Goal: Task Accomplishment & Management: Manage account settings

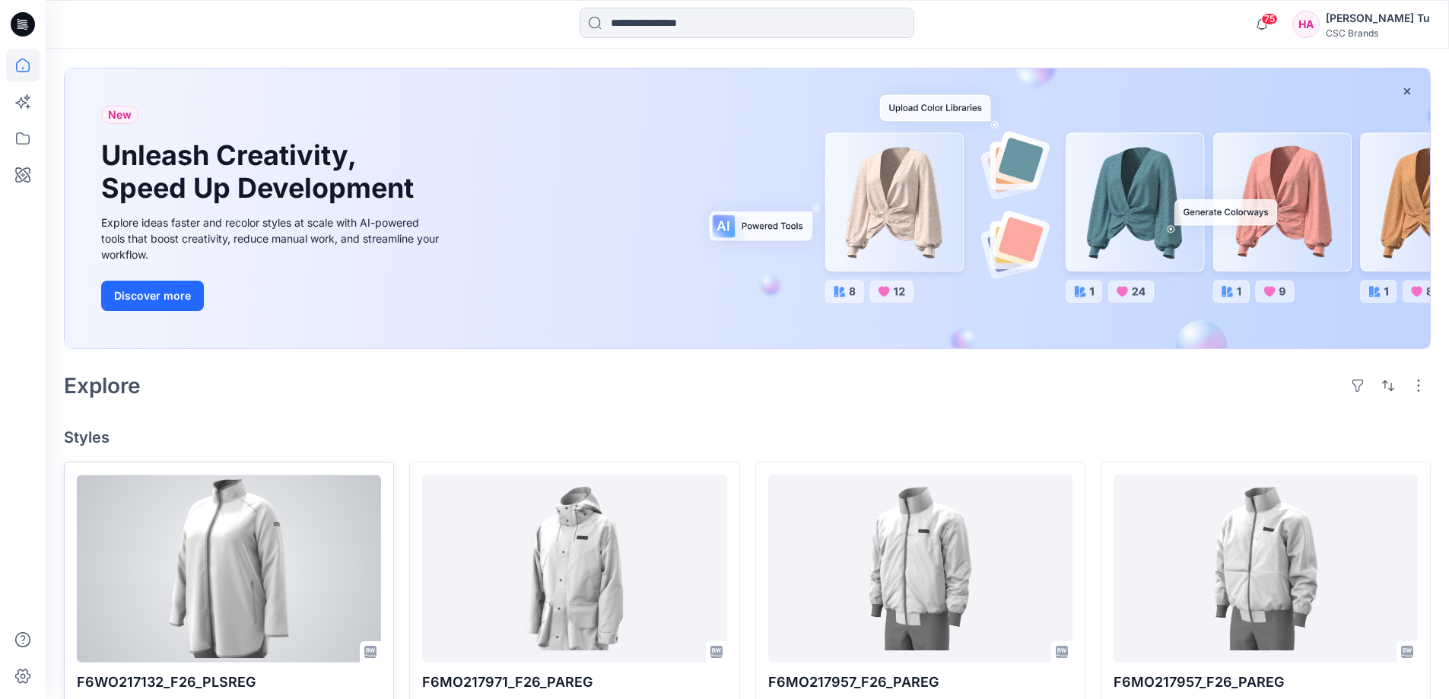
scroll to position [304, 0]
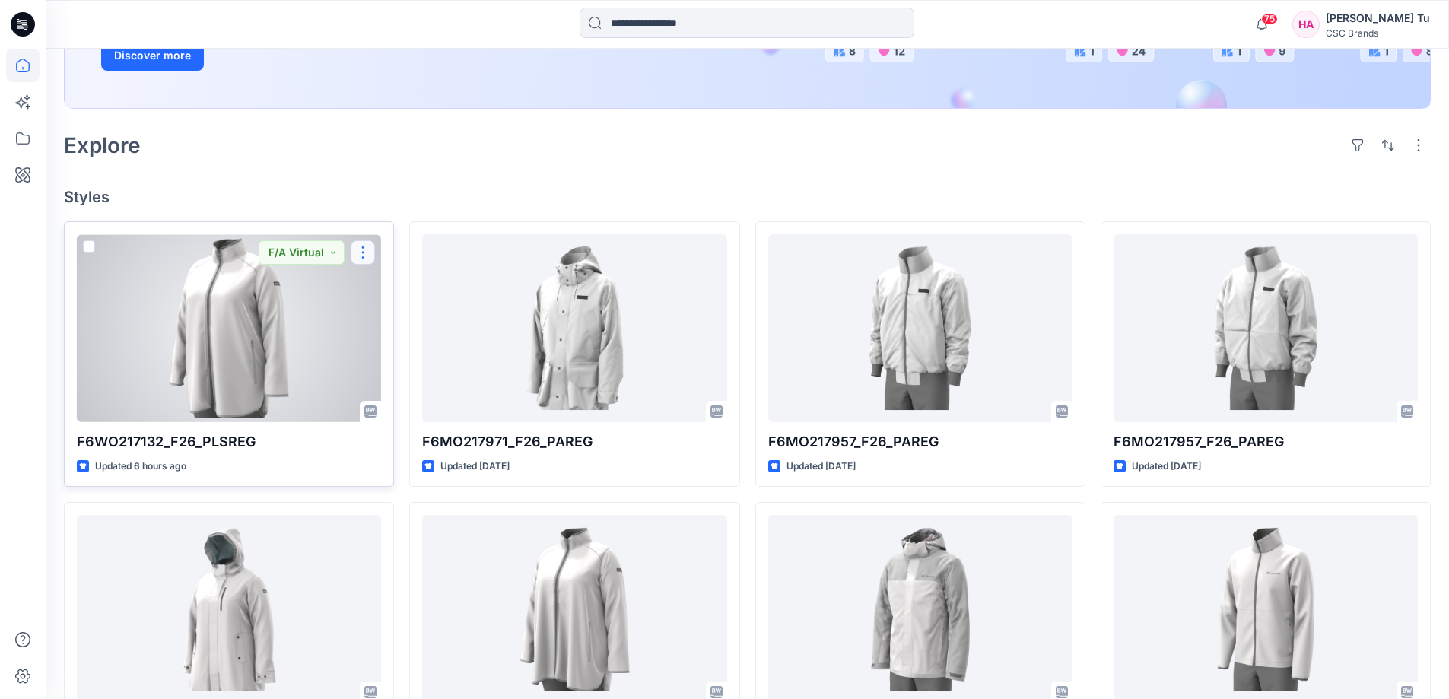
click at [363, 256] on button "button" at bounding box center [363, 252] width 24 height 24
click at [378, 285] on button "Edit" at bounding box center [436, 288] width 164 height 28
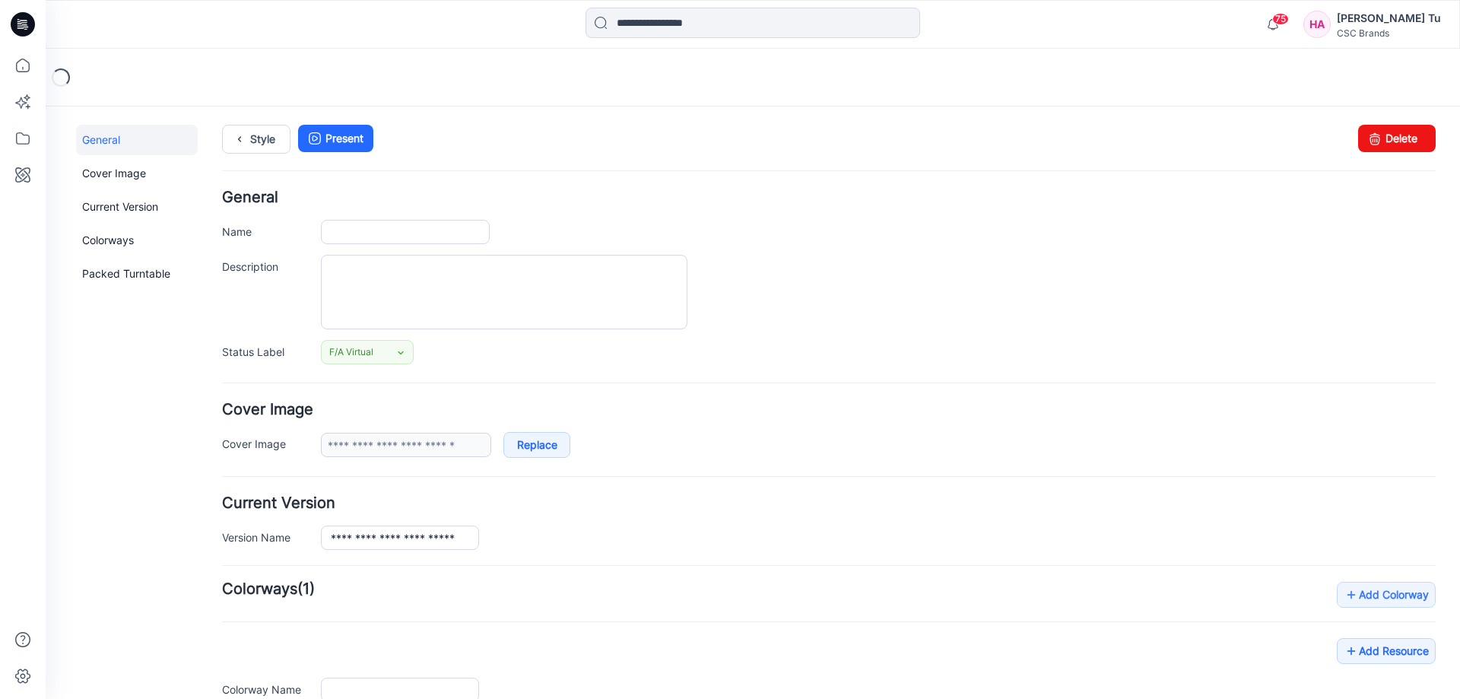
type input "**********"
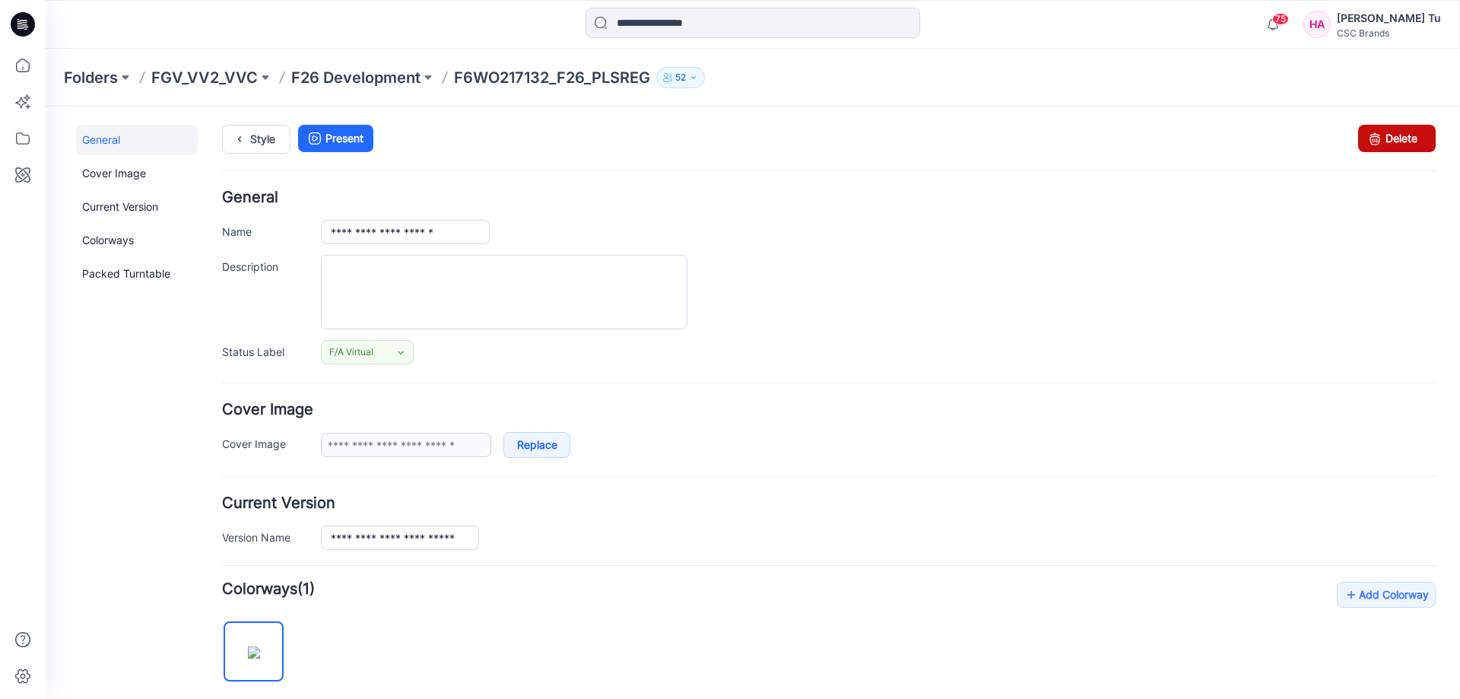
click at [802, 142] on link "Delete" at bounding box center [1397, 138] width 78 height 27
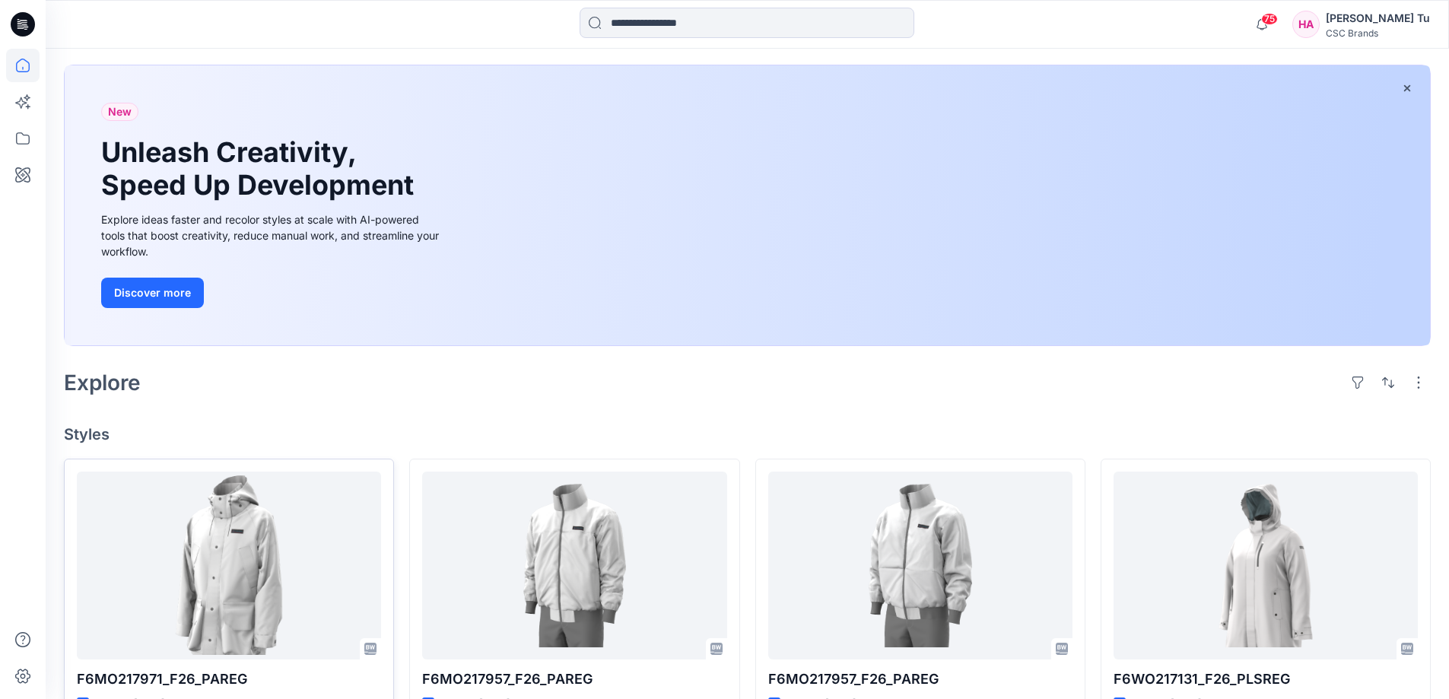
scroll to position [304, 0]
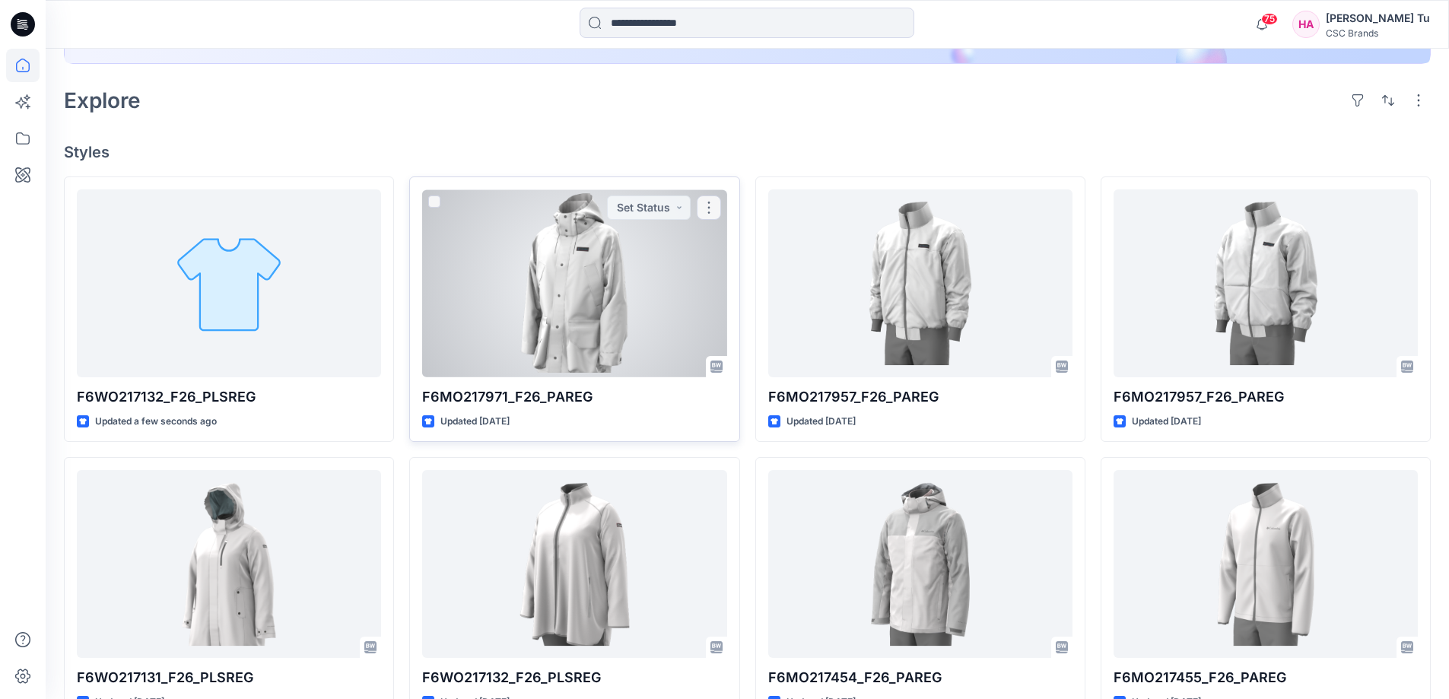
scroll to position [380, 0]
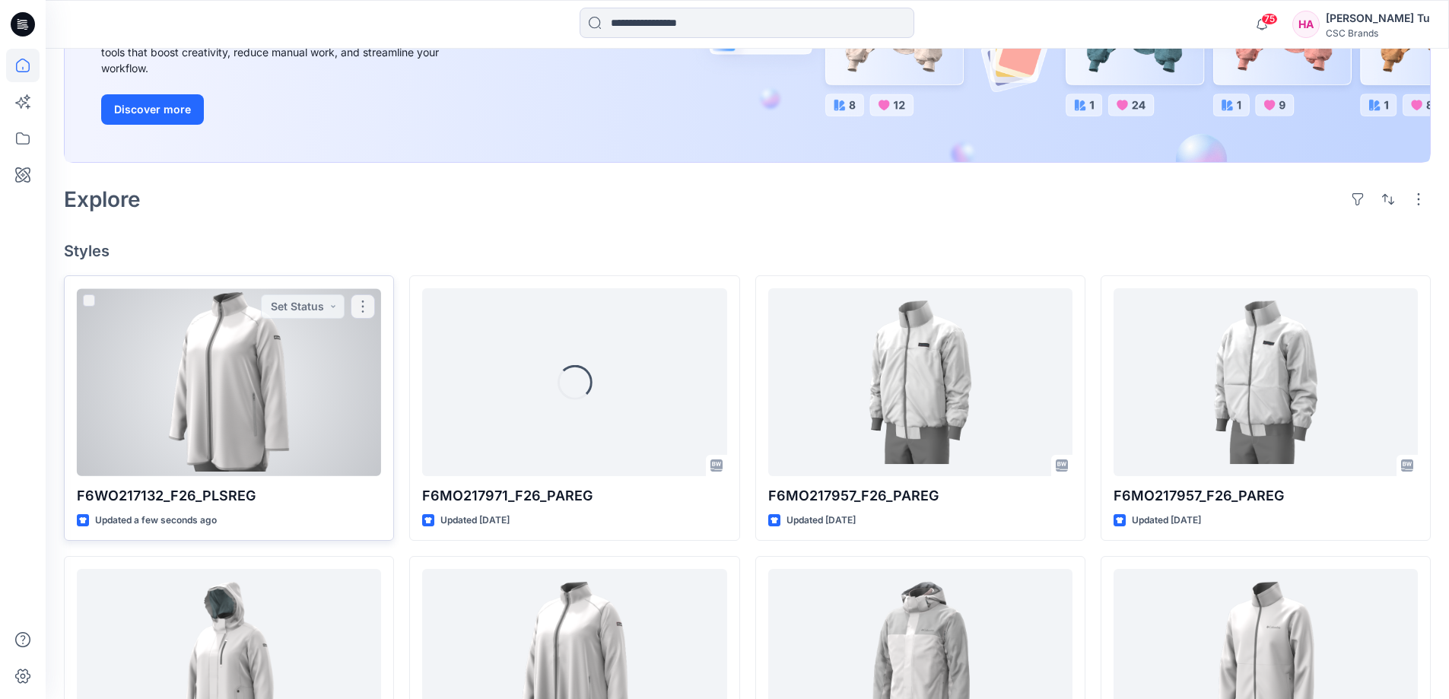
scroll to position [380, 0]
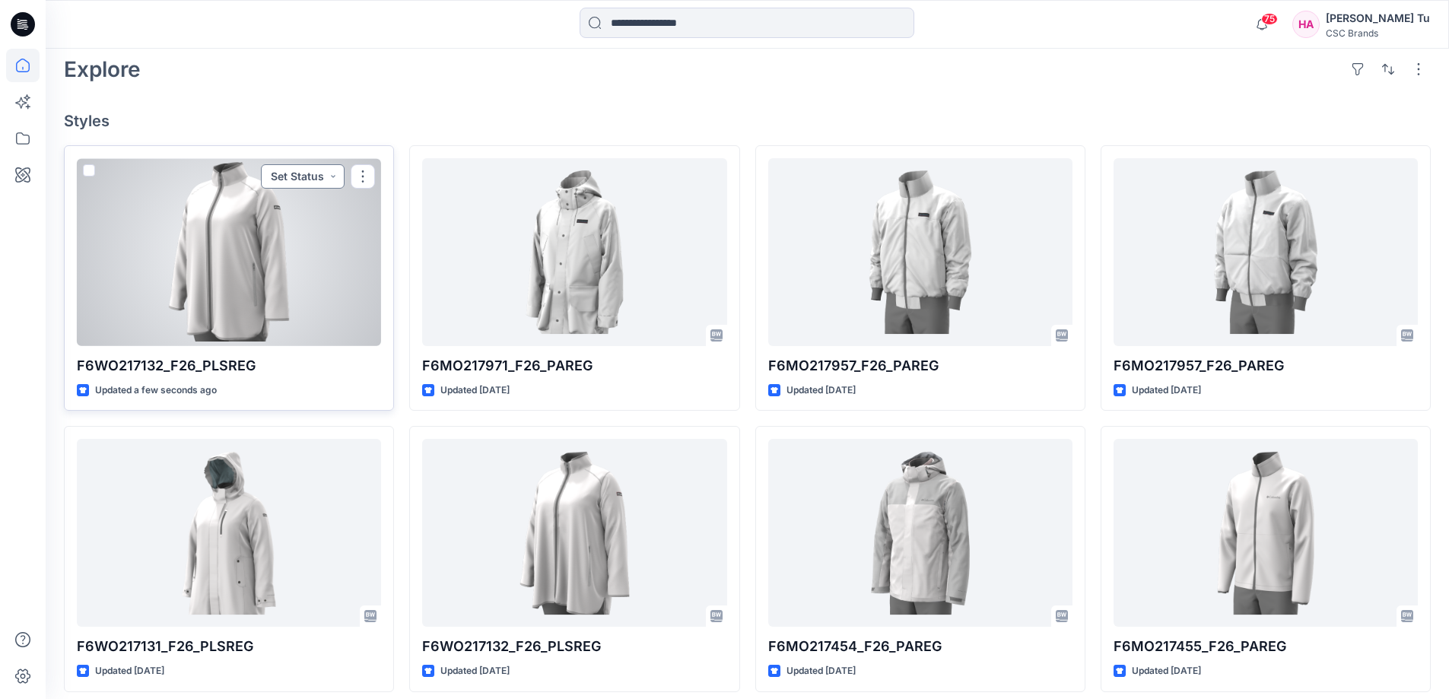
click at [330, 180] on button "Set Status" at bounding box center [303, 176] width 84 height 24
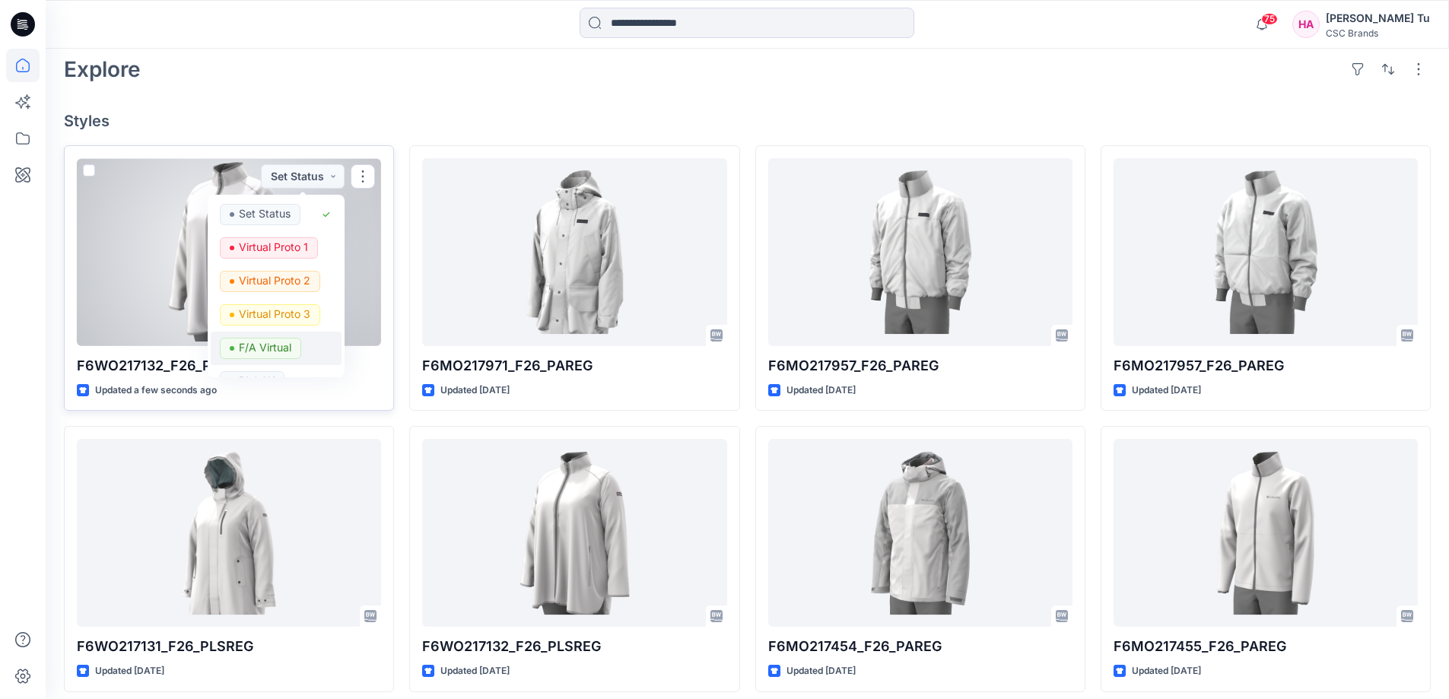
click at [275, 344] on p "F/A Virtual" at bounding box center [265, 348] width 52 height 20
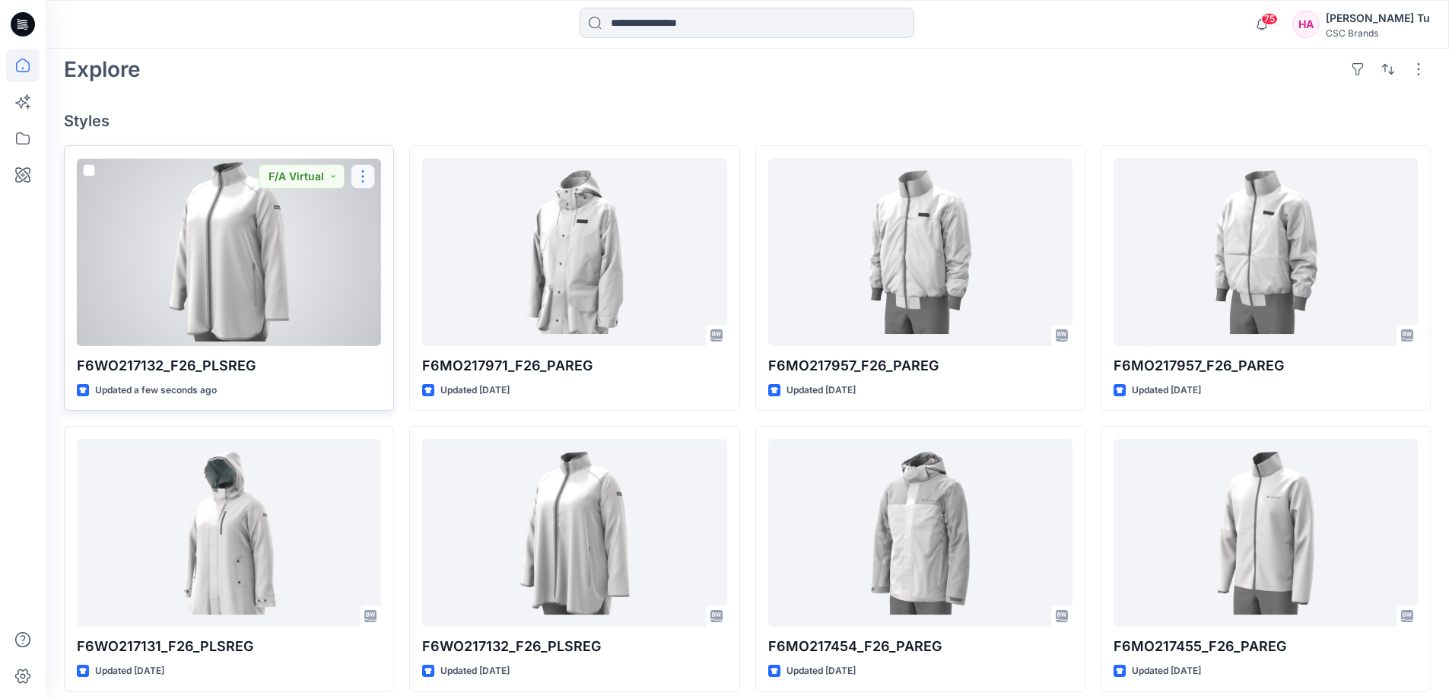
click at [363, 176] on button "button" at bounding box center [363, 176] width 24 height 24
click at [394, 214] on p "Edit" at bounding box center [390, 212] width 19 height 16
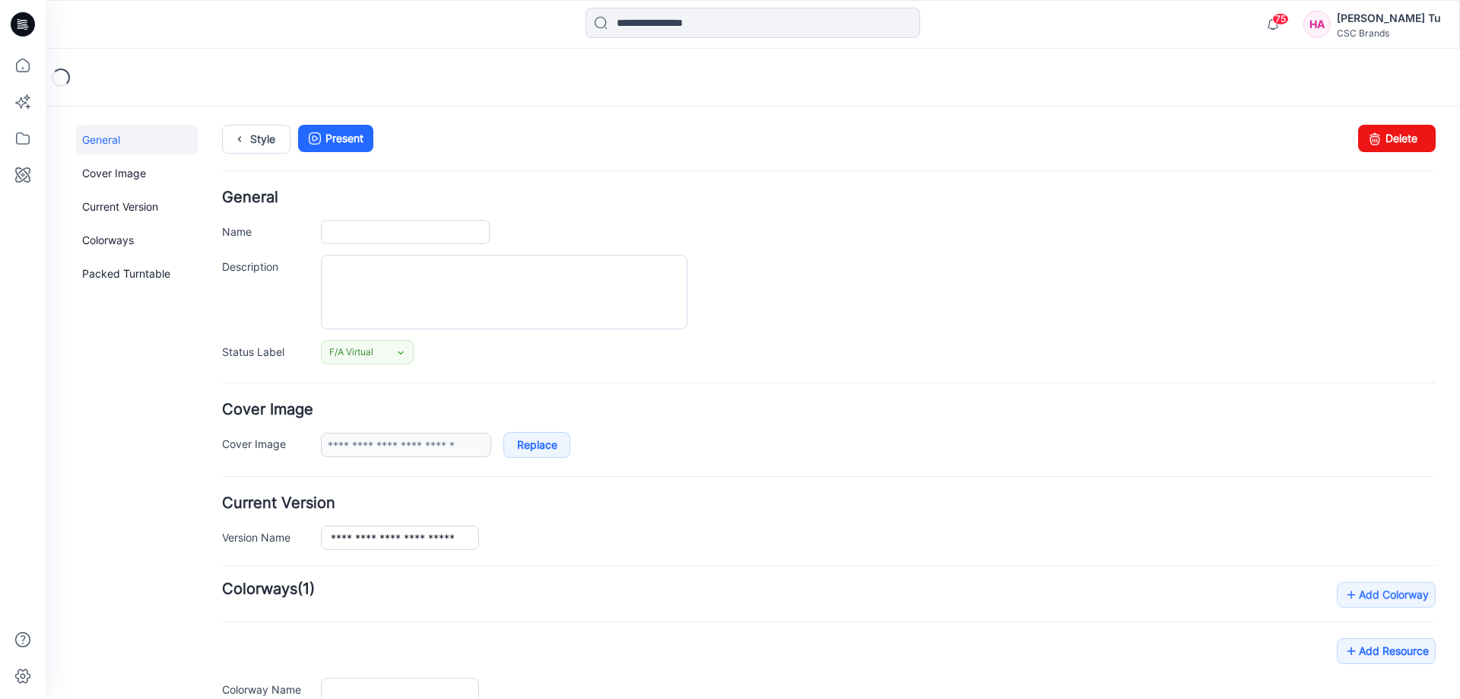
type input "**********"
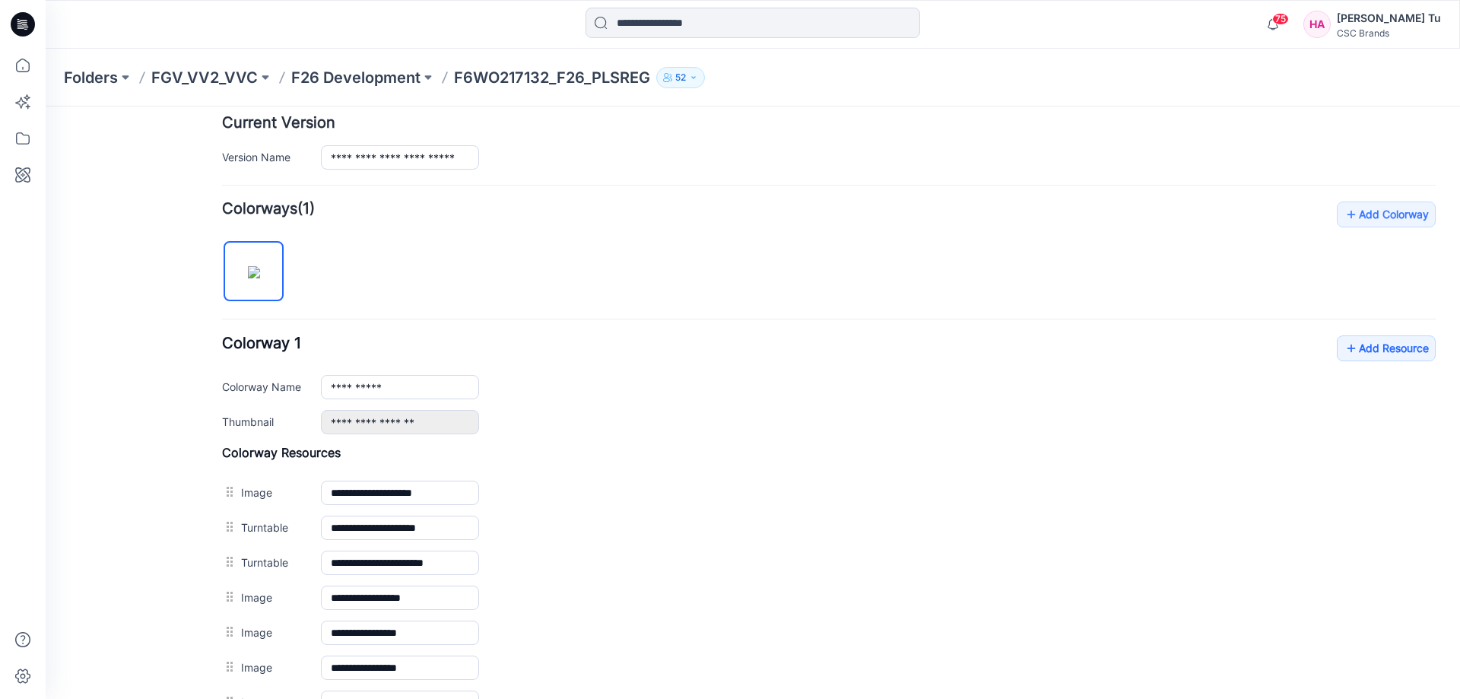
scroll to position [576, 0]
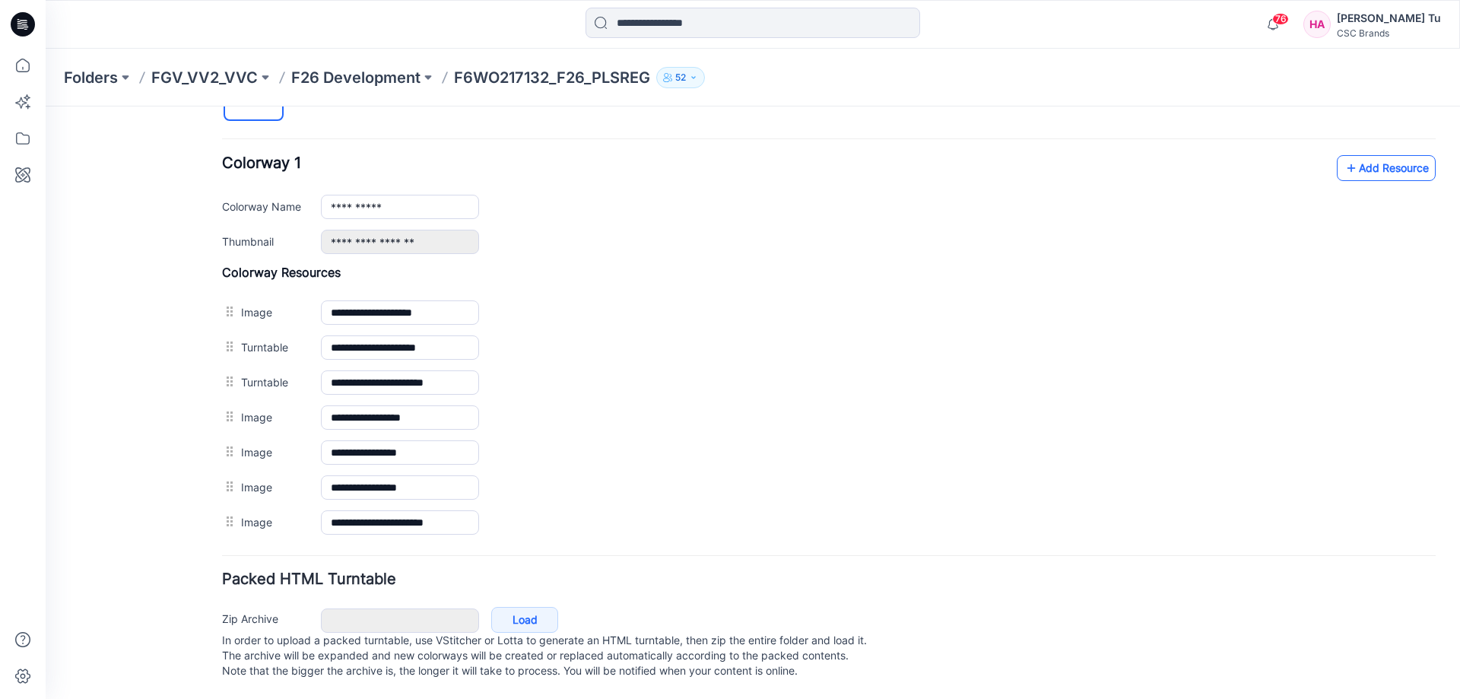
click at [1393, 155] on link "Add Resource" at bounding box center [1386, 168] width 99 height 26
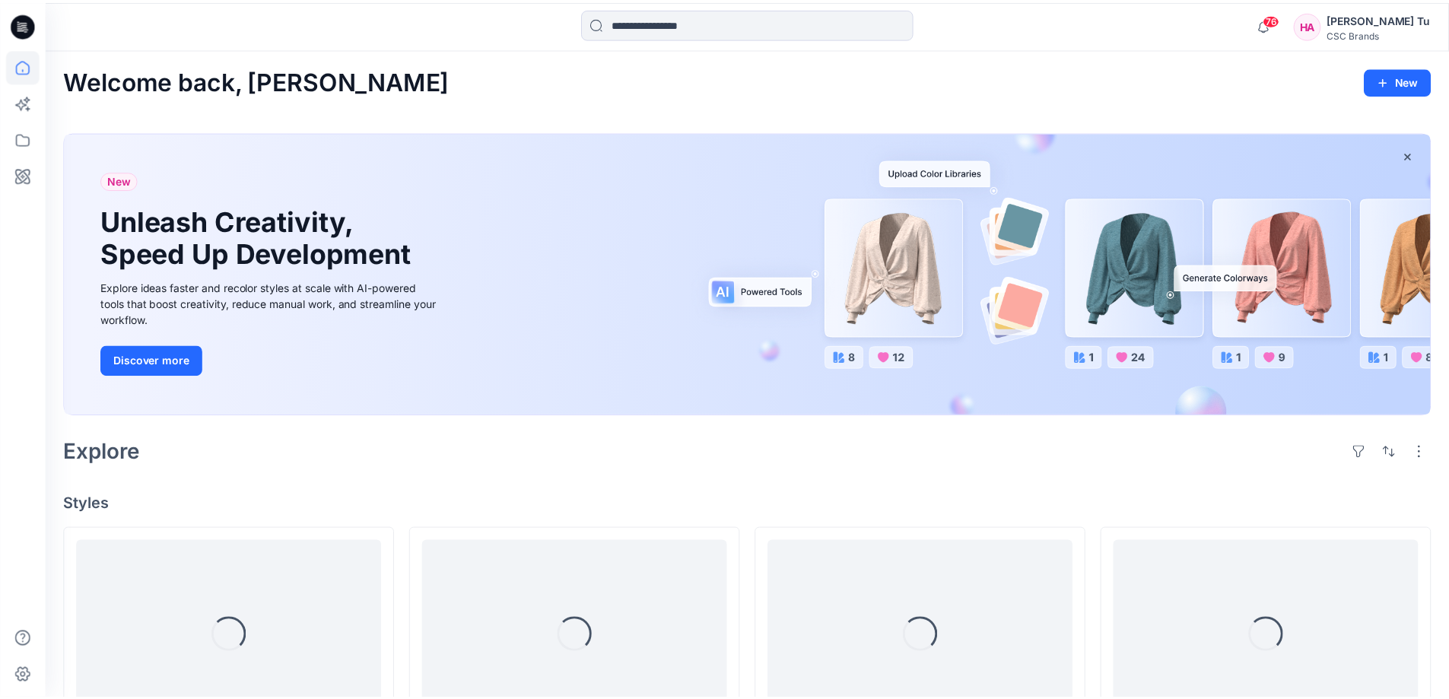
scroll to position [380, 0]
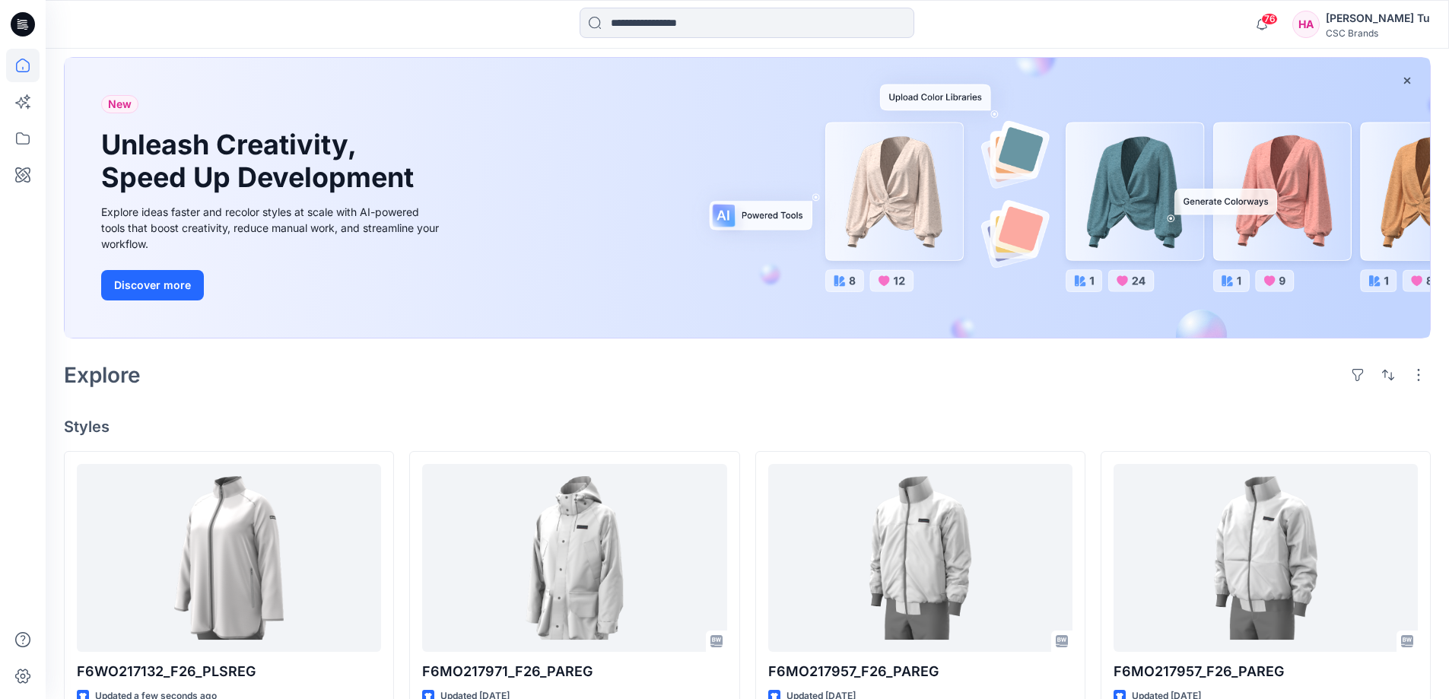
scroll to position [304, 0]
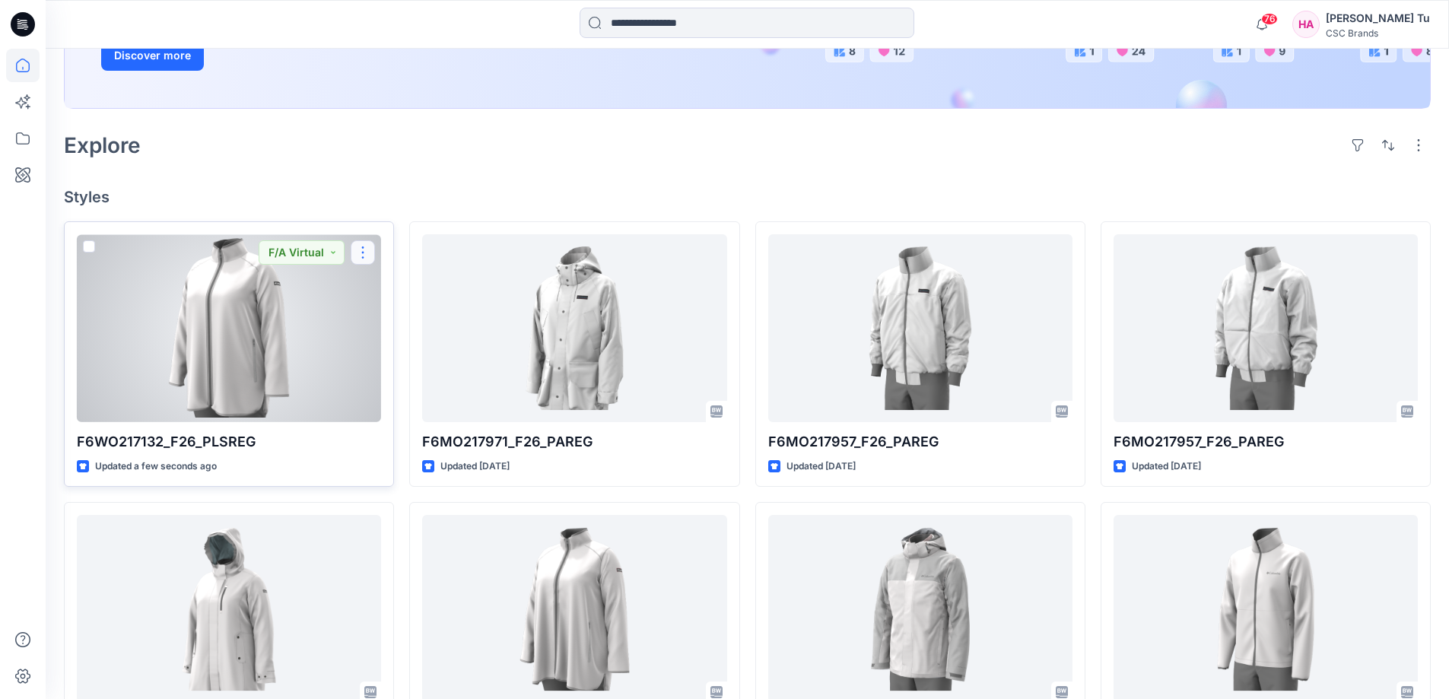
click at [367, 256] on button "button" at bounding box center [363, 252] width 24 height 24
click at [395, 286] on p "Edit" at bounding box center [390, 288] width 19 height 16
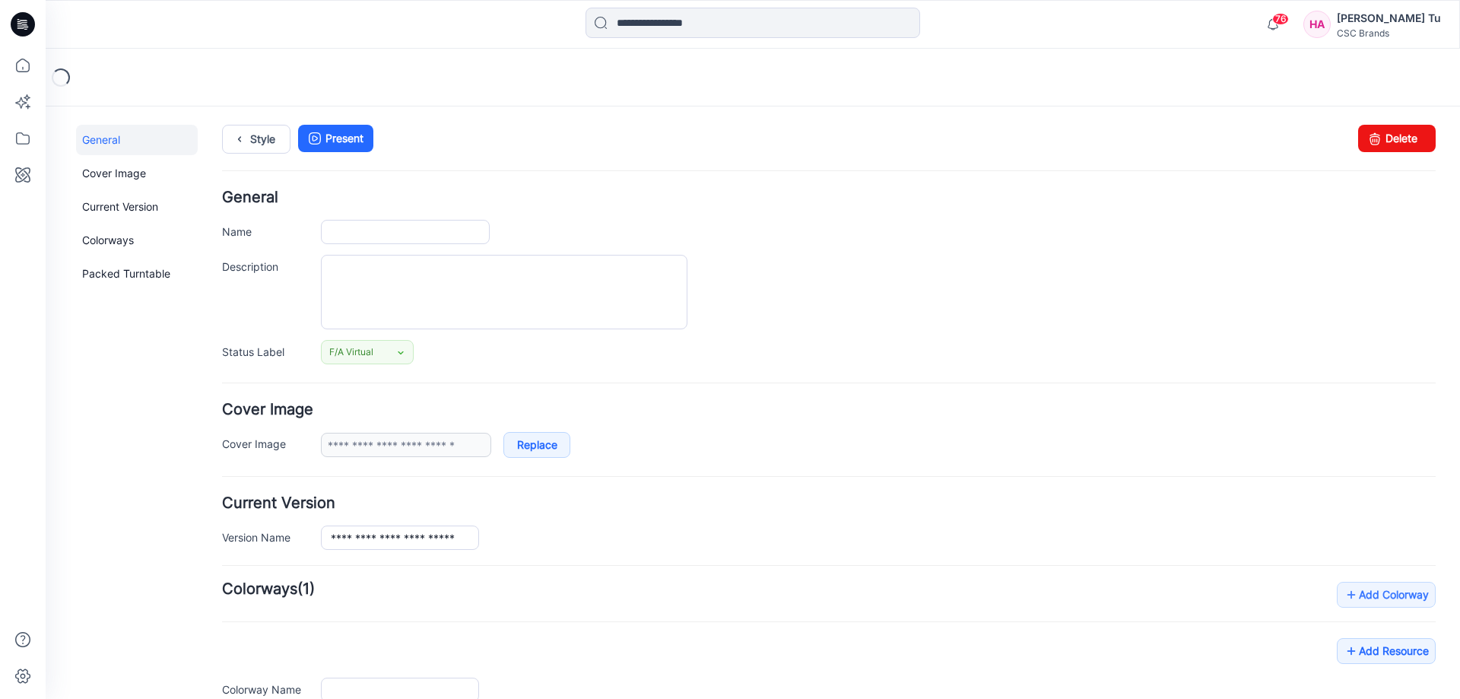
type input "**********"
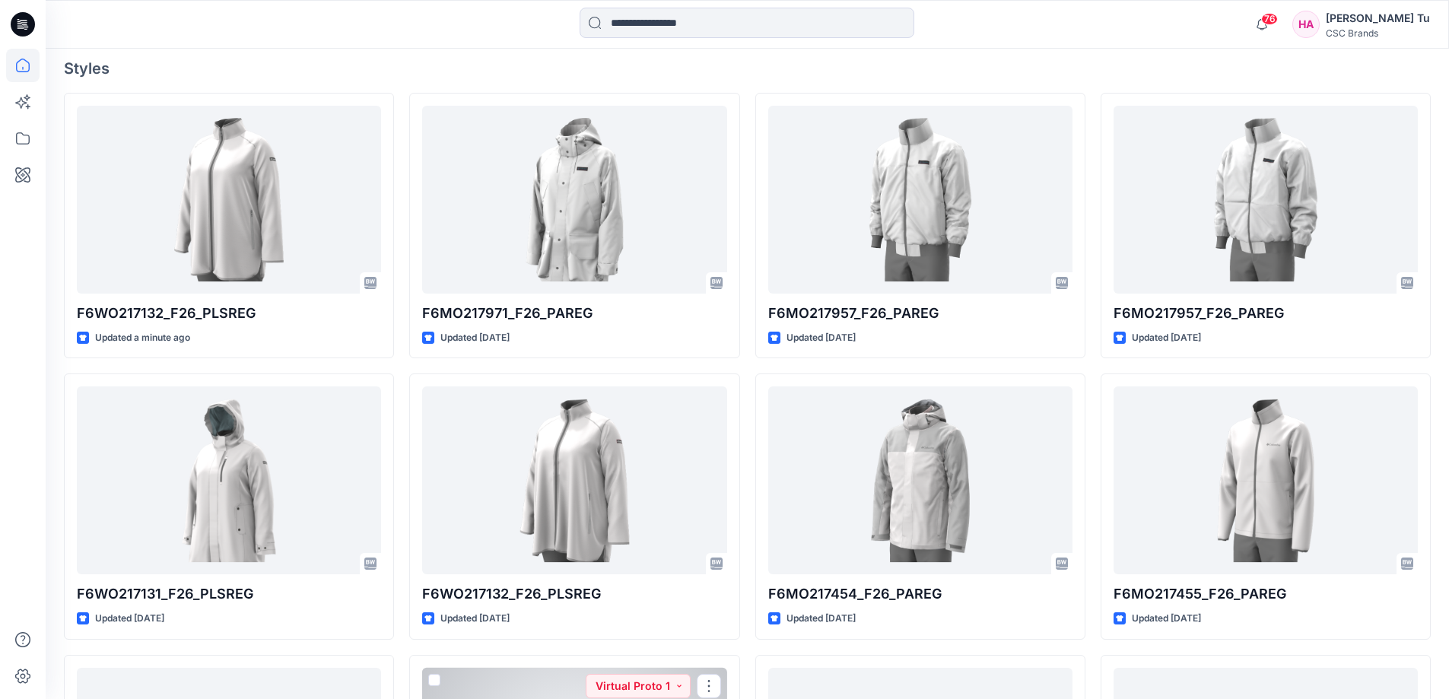
scroll to position [423, 0]
